Goal: Task Accomplishment & Management: Use online tool/utility

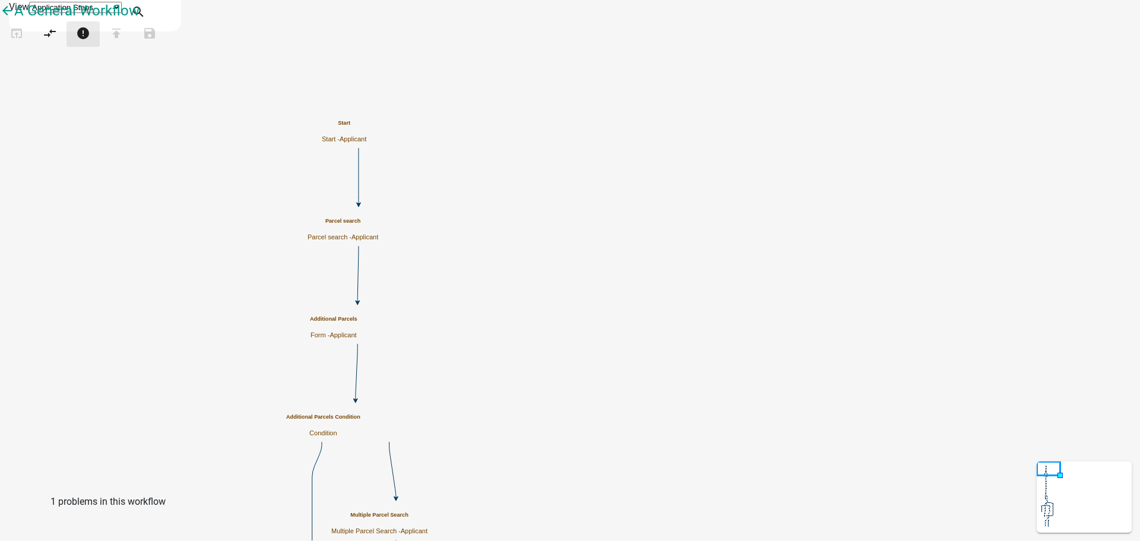
click at [90, 43] on icon "error" at bounding box center [83, 34] width 14 height 17
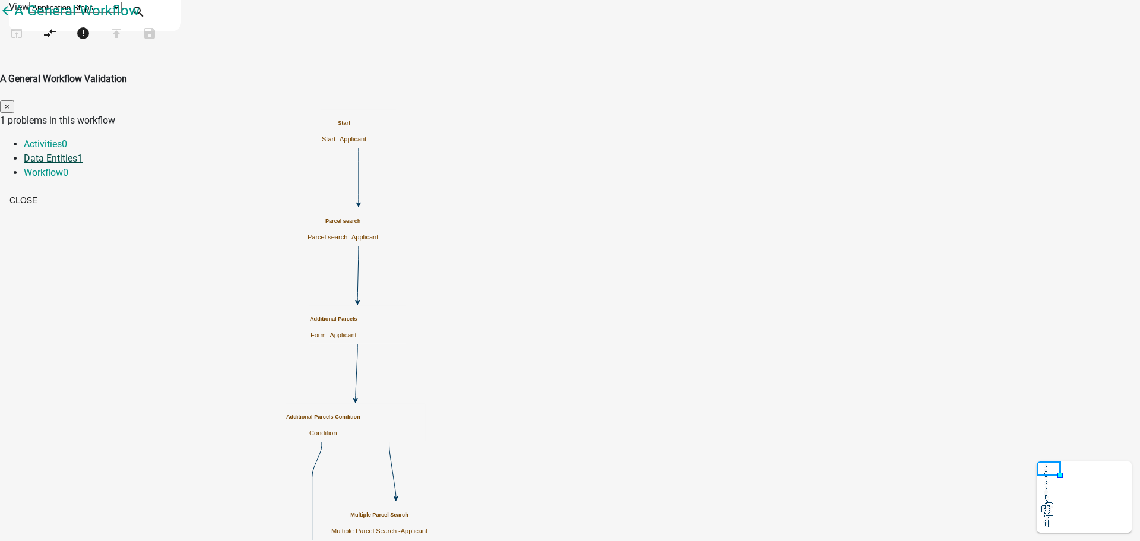
click at [83, 153] on link "Data Entities 1" at bounding box center [53, 158] width 59 height 11
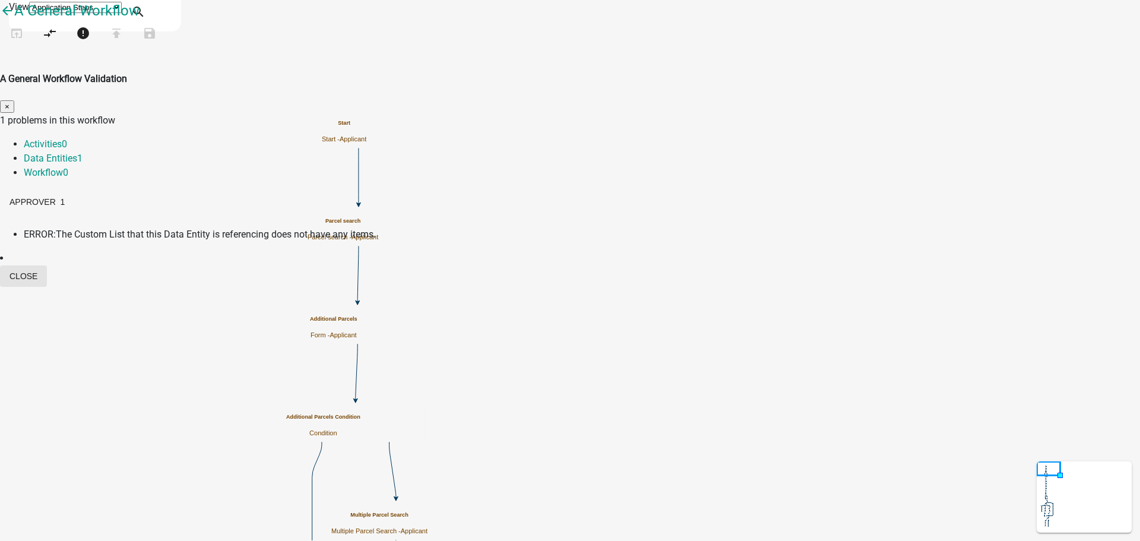
click at [47, 266] on button "Close" at bounding box center [23, 276] width 47 height 21
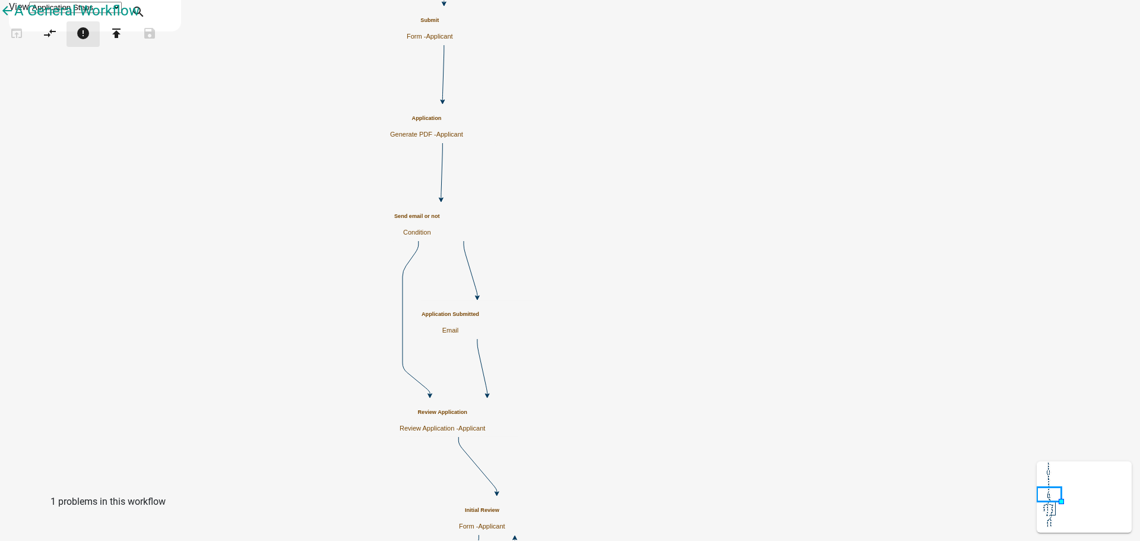
click at [90, 43] on icon "error" at bounding box center [83, 34] width 14 height 17
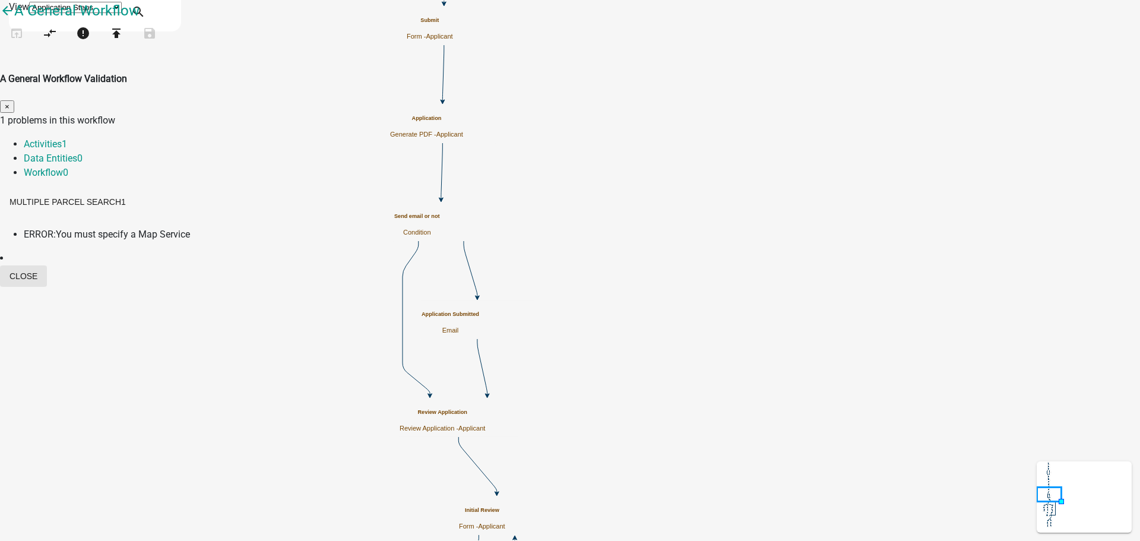
drag, startPoint x: 788, startPoint y: 254, endPoint x: 781, endPoint y: 249, distance: 8.1
click at [47, 266] on button "Close" at bounding box center [23, 276] width 47 height 21
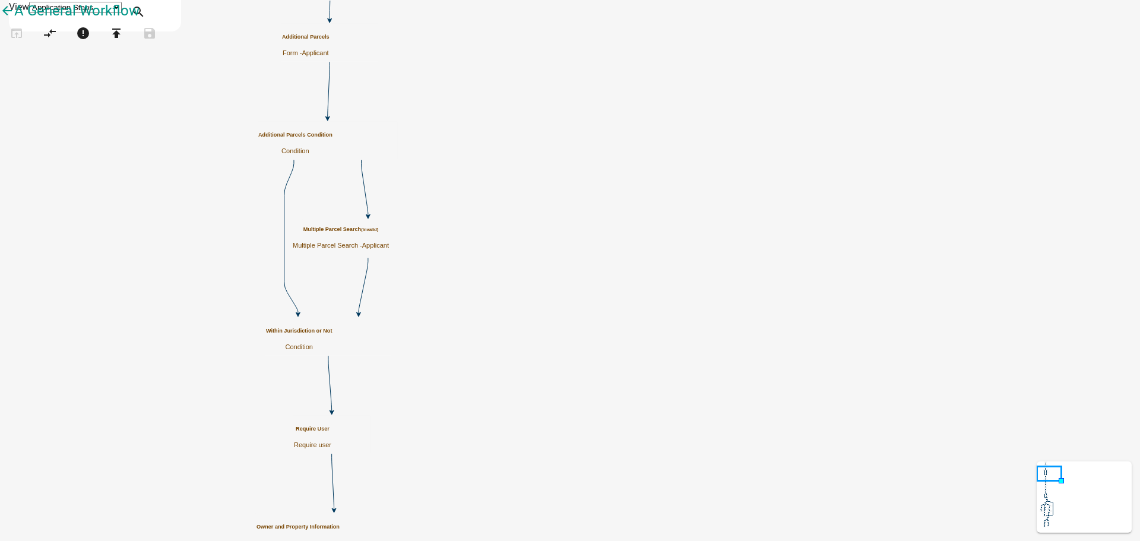
click at [389, 226] on div "Multiple Parcel Search (invalid) Multiple Parcel Search - Applicant" at bounding box center [341, 237] width 96 height 23
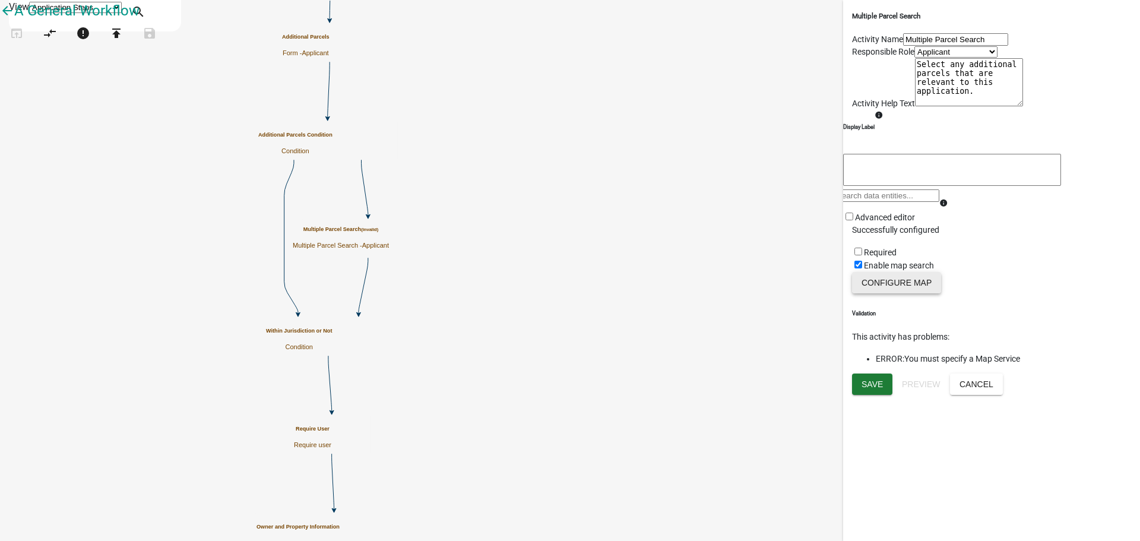
click at [914, 293] on button "Configure Map" at bounding box center [896, 282] width 89 height 21
select select
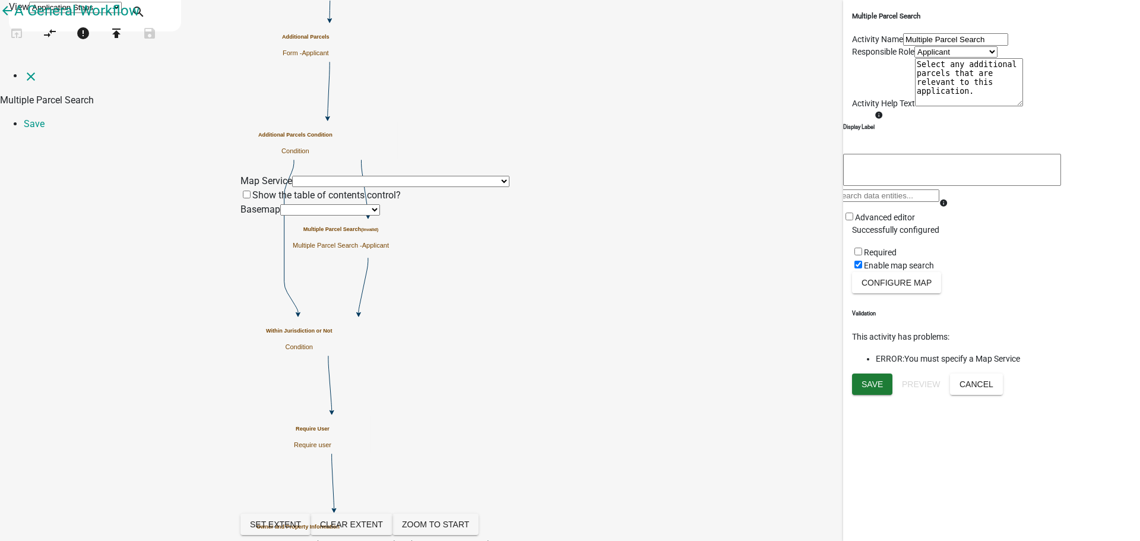
click at [24, 69] on icon "close" at bounding box center [31, 76] width 14 height 14
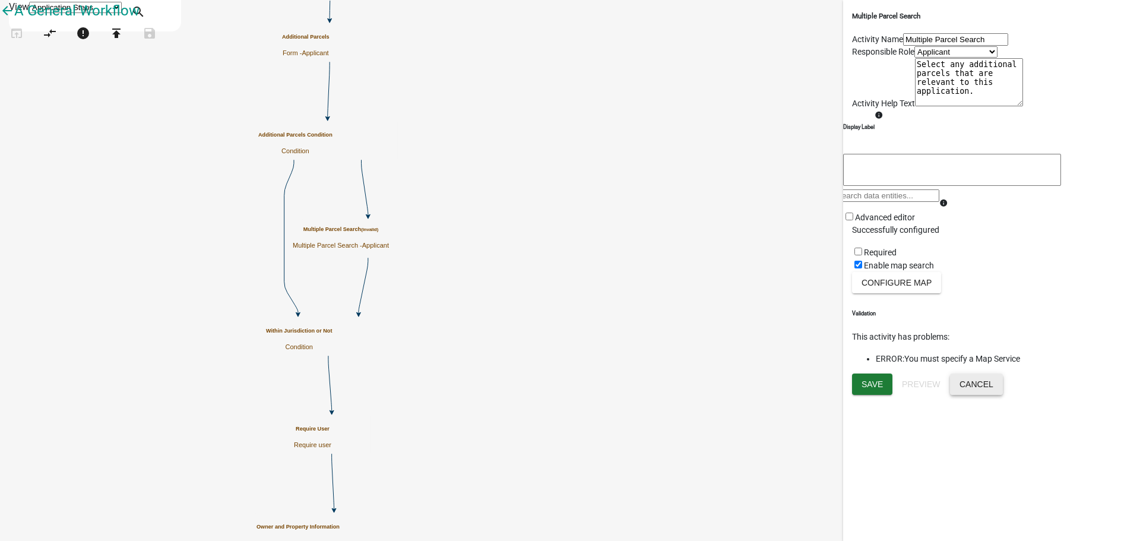
click at [1003, 395] on button "Cancel" at bounding box center [976, 384] width 53 height 21
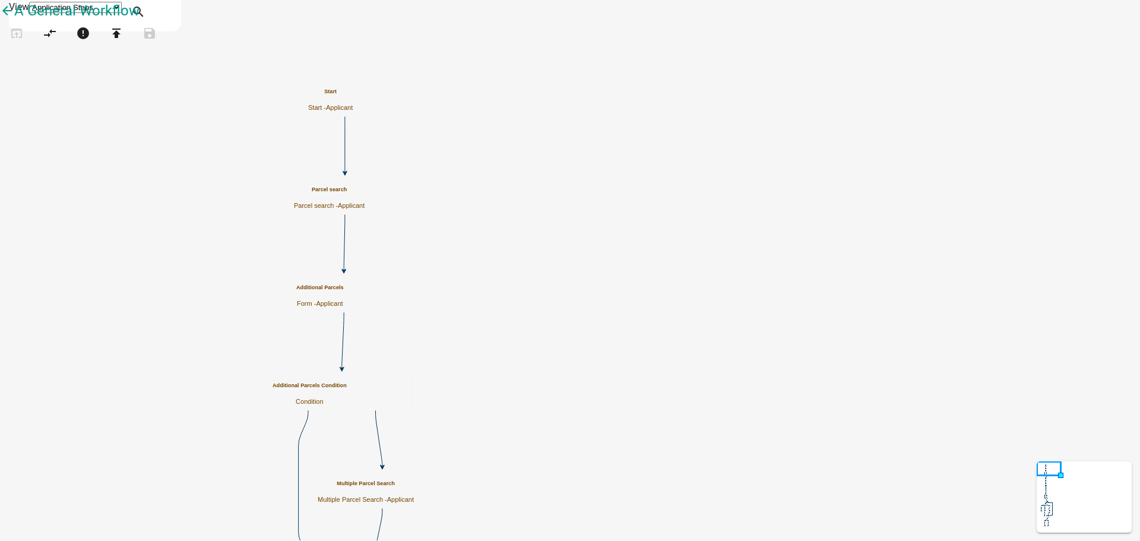
click at [365, 191] on h5 "Parcel search" at bounding box center [329, 190] width 71 height 7
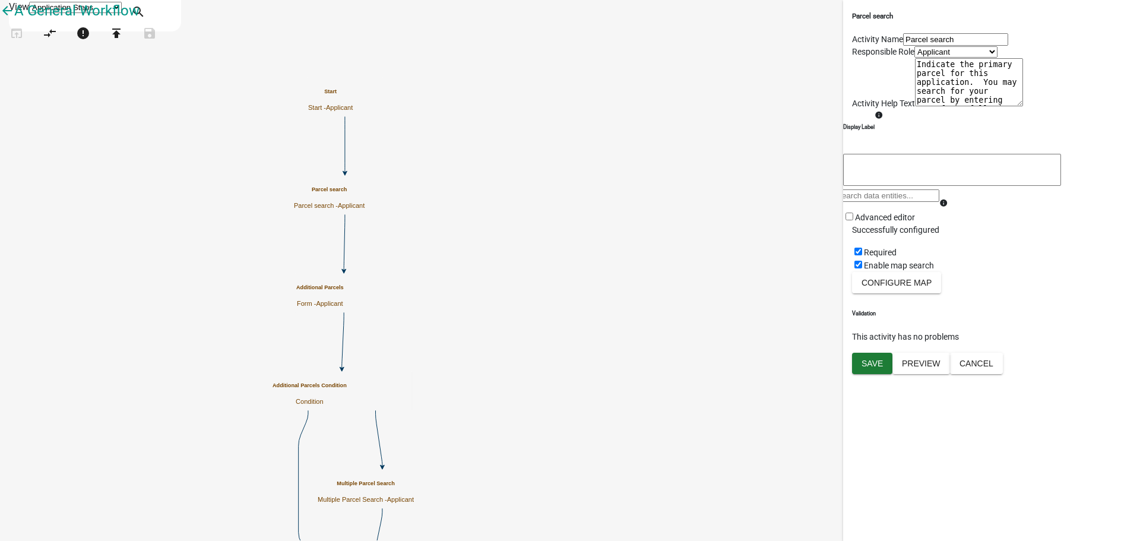
click at [1003, 374] on button "Cancel" at bounding box center [976, 363] width 53 height 21
